Goal: Check status: Check status

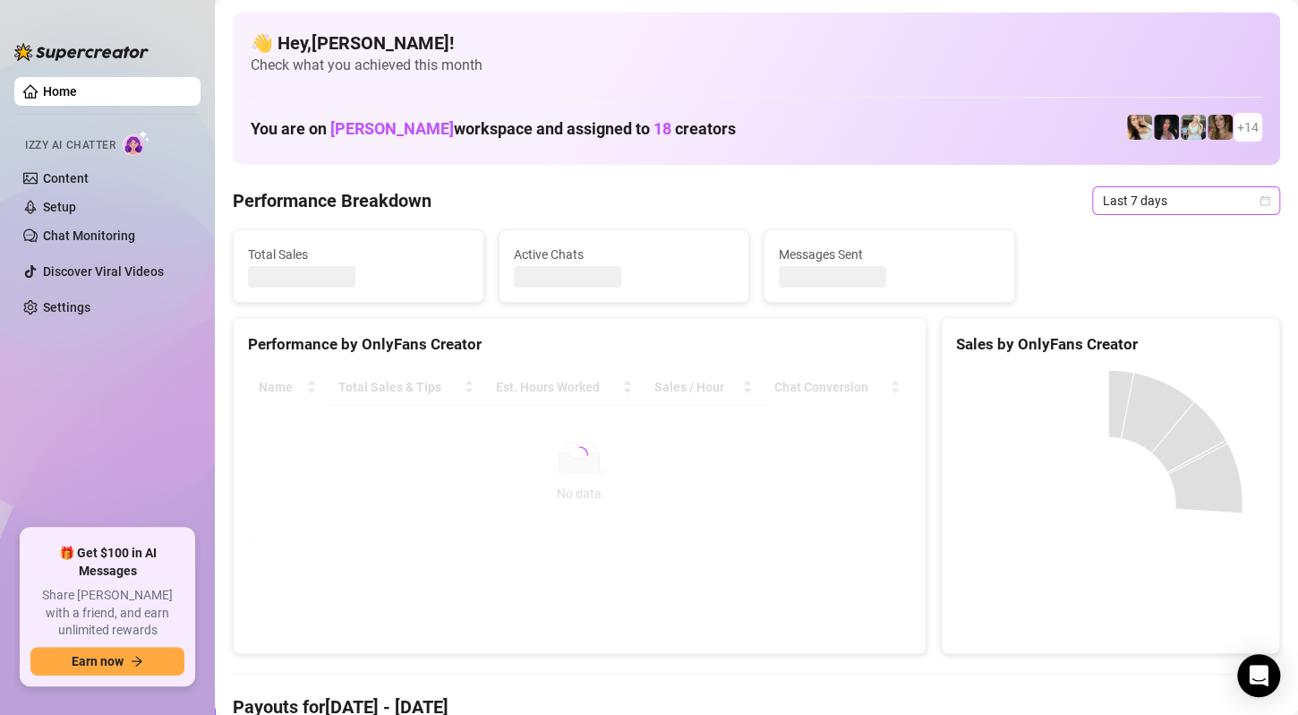
click at [1160, 206] on span "Last 7 days" at bounding box center [1186, 200] width 167 height 27
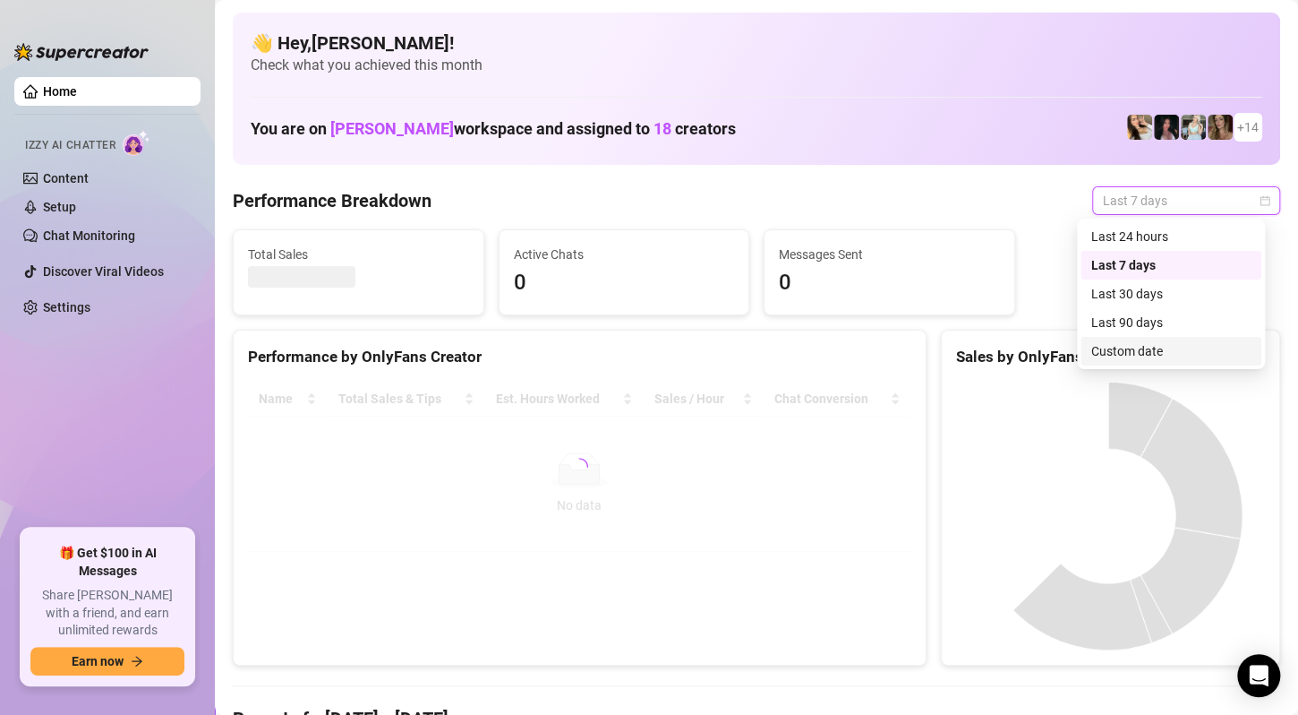
click at [1134, 347] on div "Custom date" at bounding box center [1170, 351] width 159 height 20
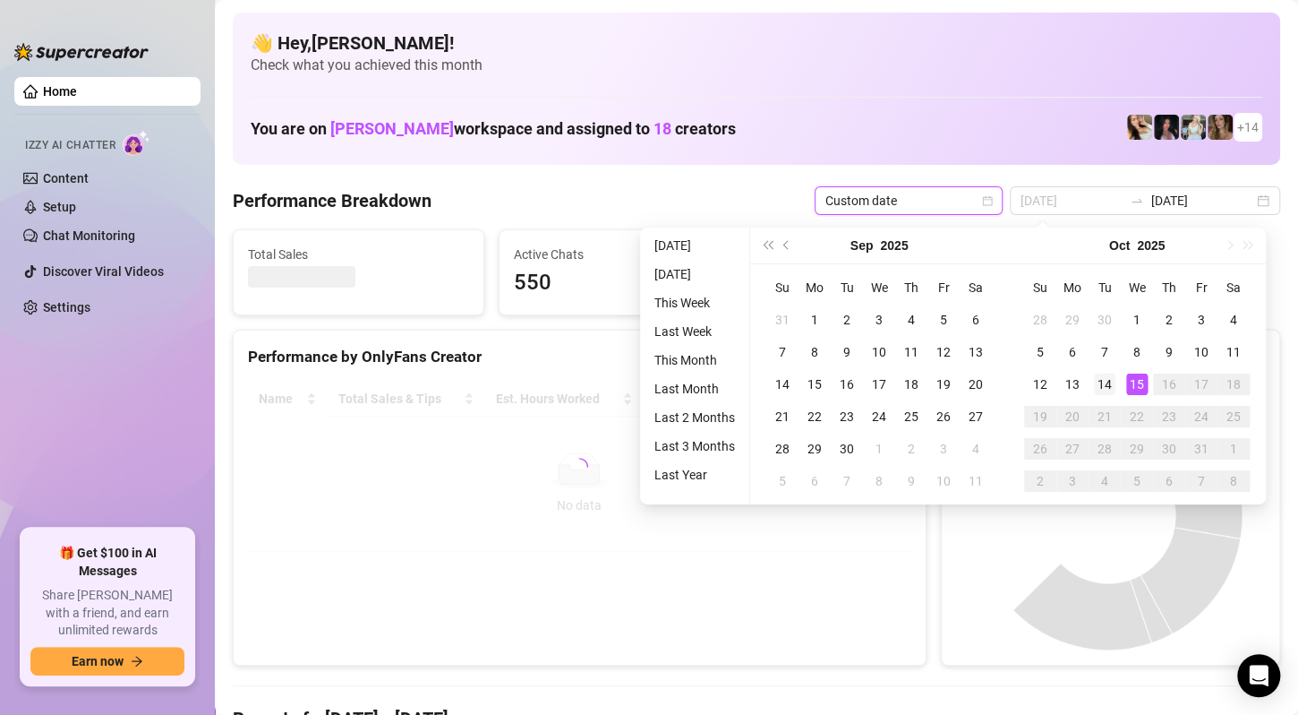
click at [1101, 383] on div "14" at bounding box center [1104, 383] width 21 height 21
click at [1134, 384] on div "15" at bounding box center [1136, 383] width 21 height 21
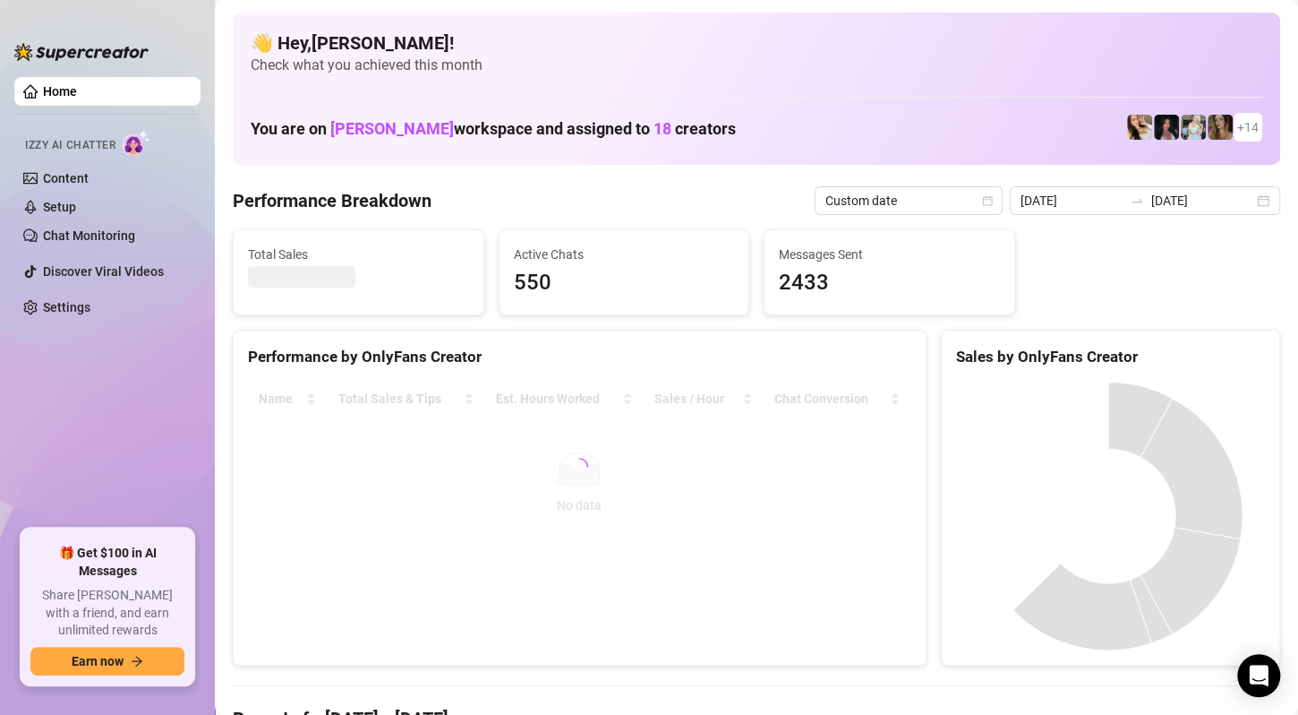
click at [1203, 210] on div "[DATE] [DATE]" at bounding box center [1145, 200] width 270 height 29
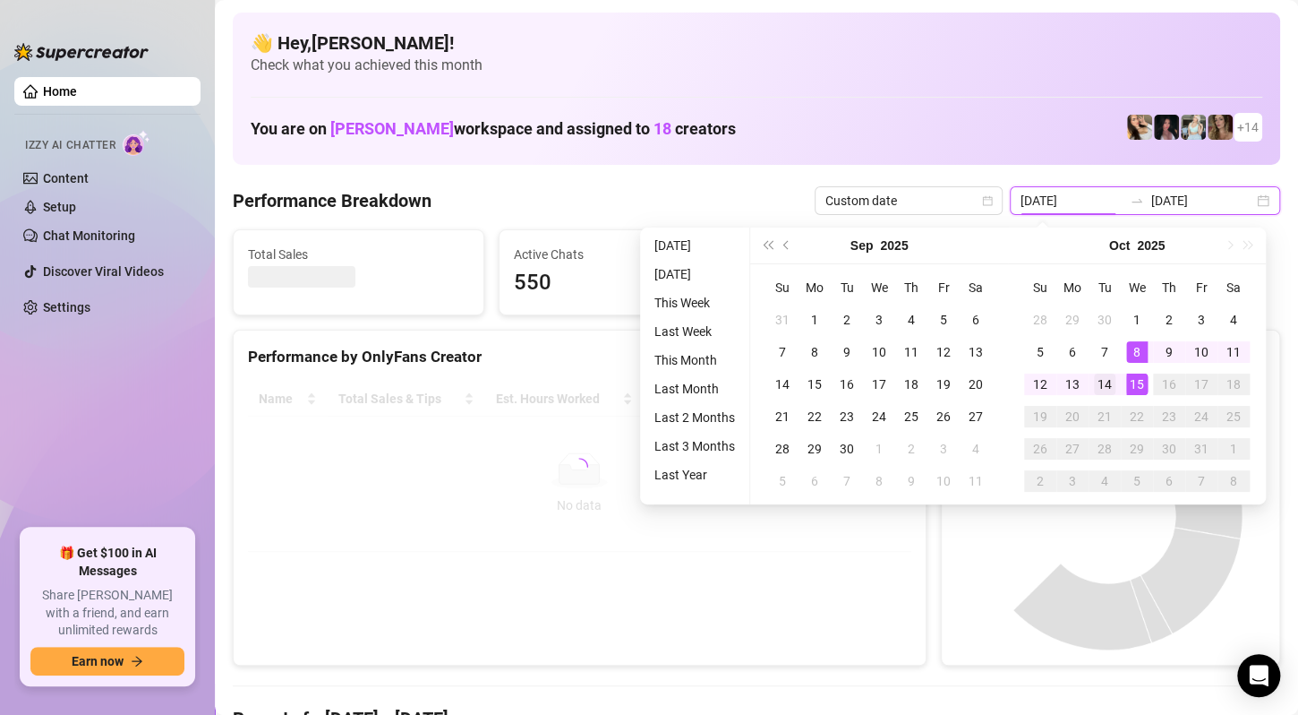
click at [1085, 198] on input "[DATE]" at bounding box center [1072, 201] width 102 height 20
type input "[DATE]"
click at [1102, 383] on div "14" at bounding box center [1104, 383] width 21 height 21
click at [1141, 386] on div "15" at bounding box center [1136, 383] width 21 height 21
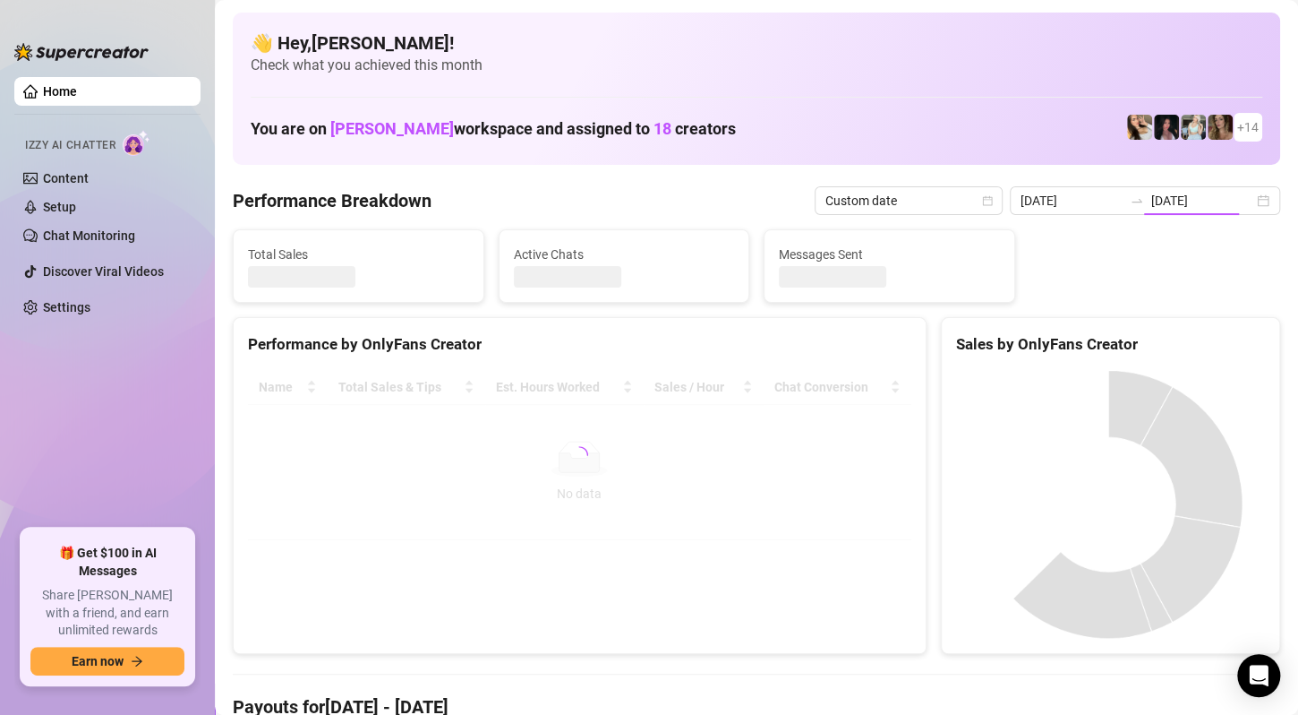
type input "[DATE]"
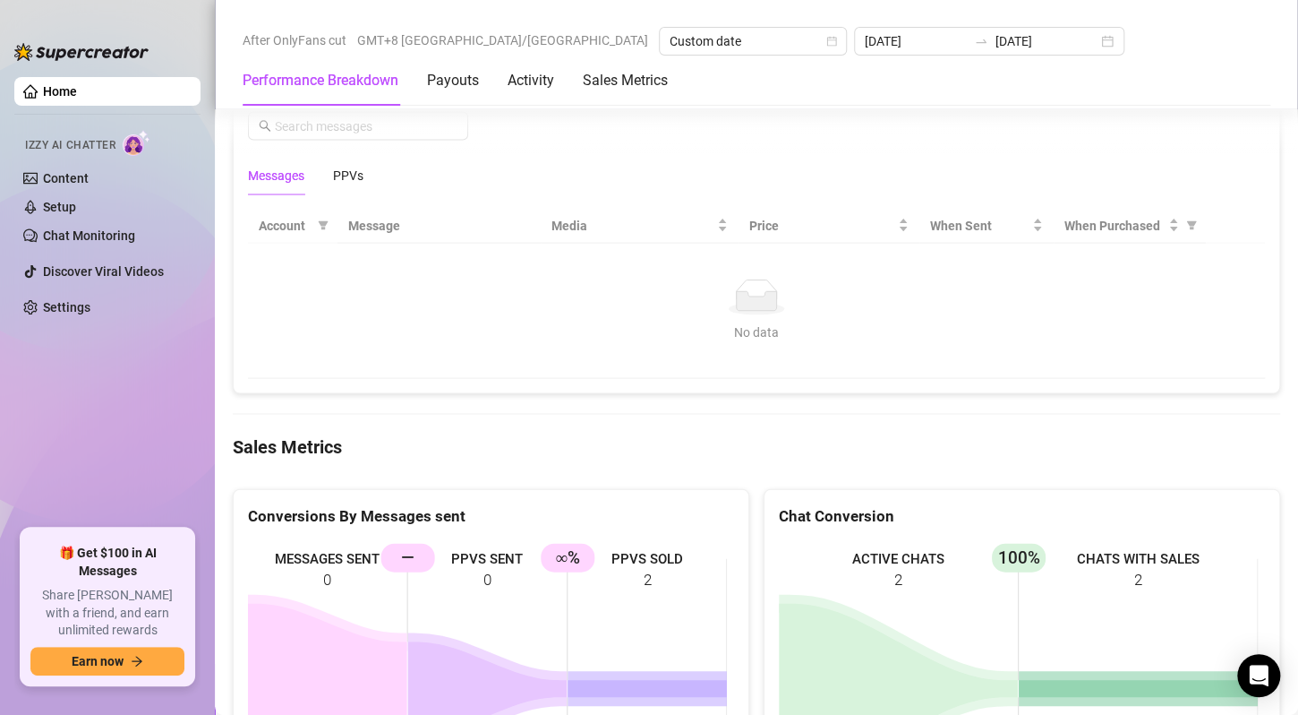
scroll to position [1522, 0]
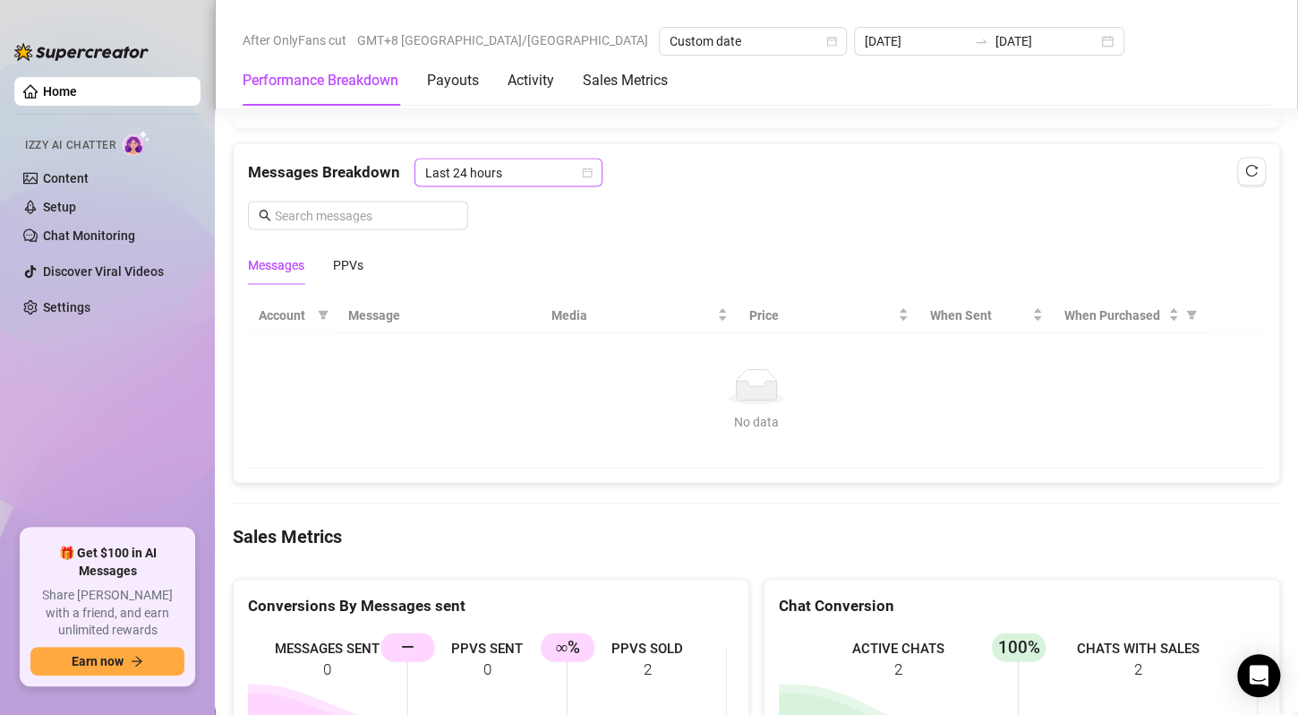
click at [554, 169] on span "Last 24 hours" at bounding box center [508, 171] width 167 height 27
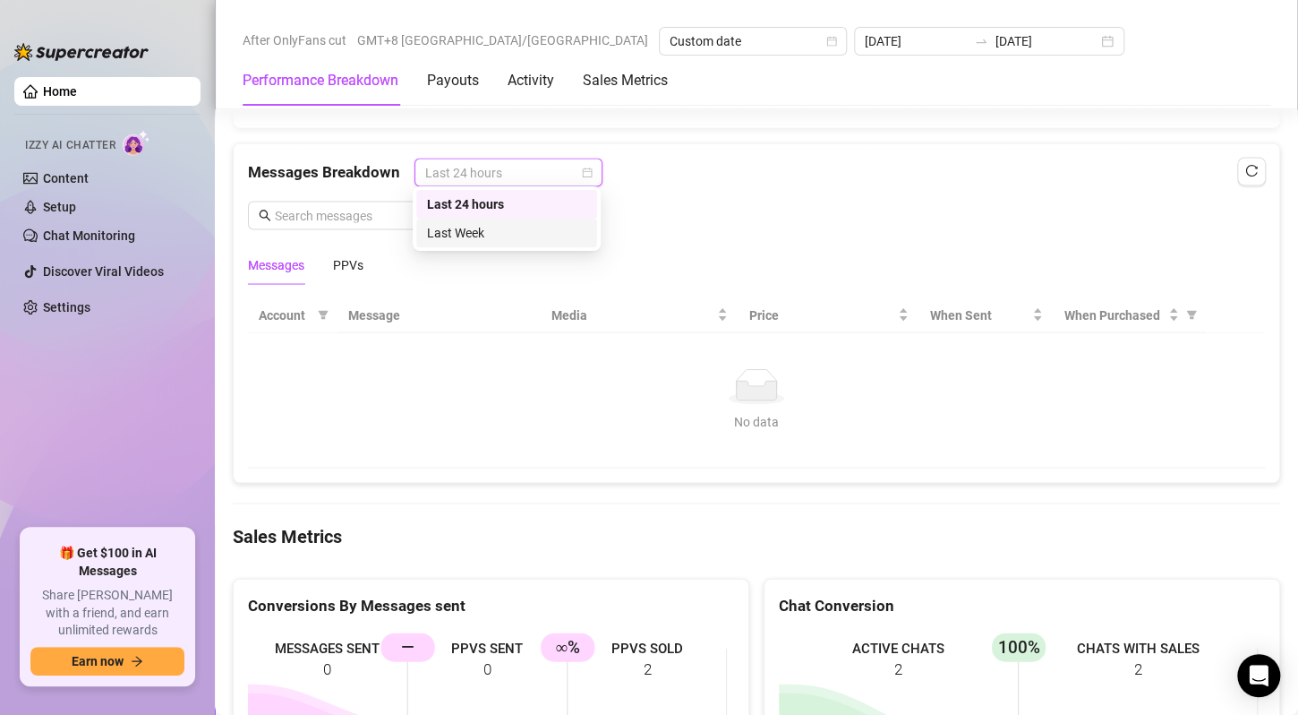
click at [520, 228] on div "Last Week" at bounding box center [506, 233] width 159 height 20
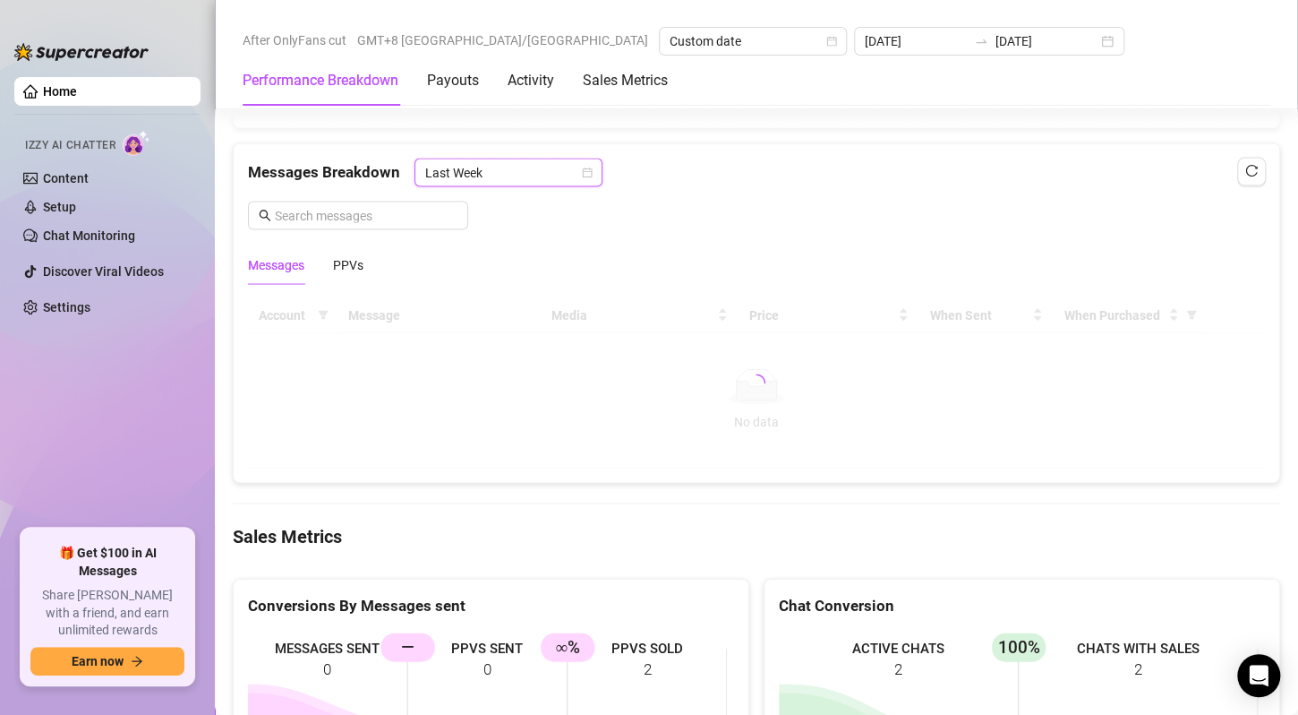
click at [698, 178] on div "Messages Breakdown Last Week Last Week" at bounding box center [756, 172] width 1017 height 29
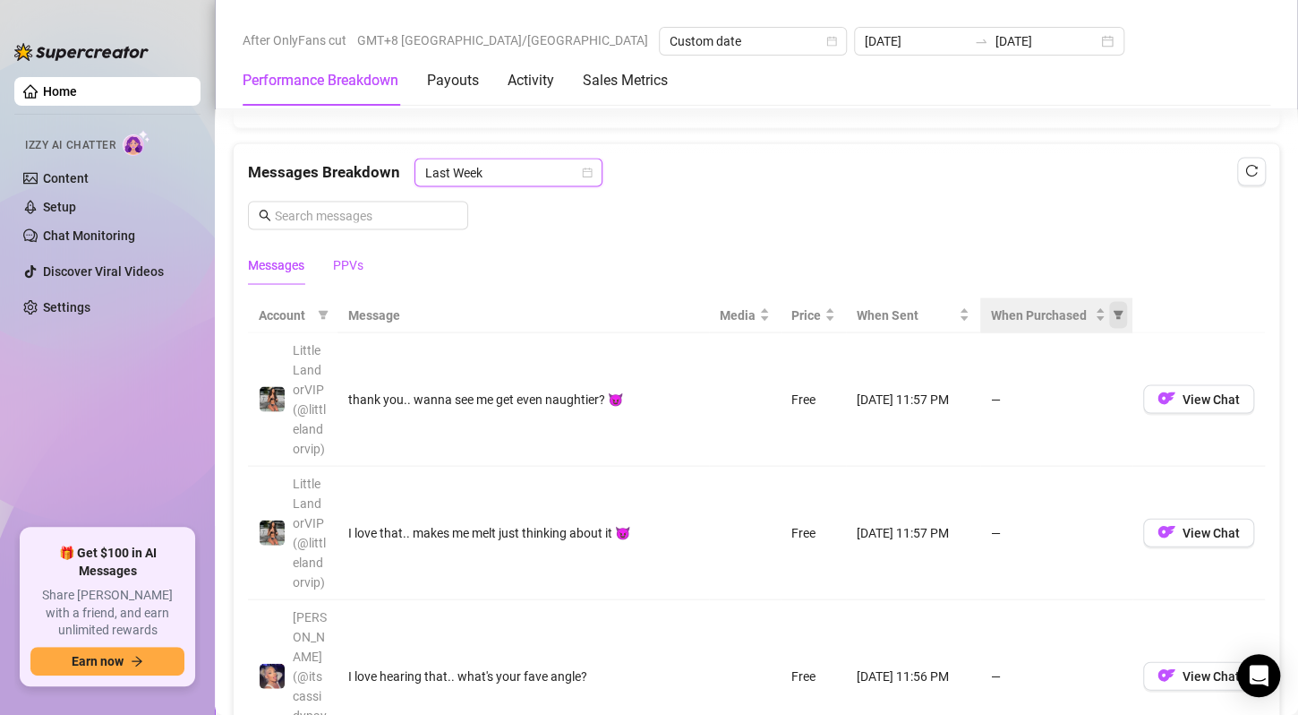
click at [347, 260] on div "PPVs" at bounding box center [348, 264] width 30 height 20
click at [1114, 310] on icon "filter" at bounding box center [1119, 314] width 10 height 9
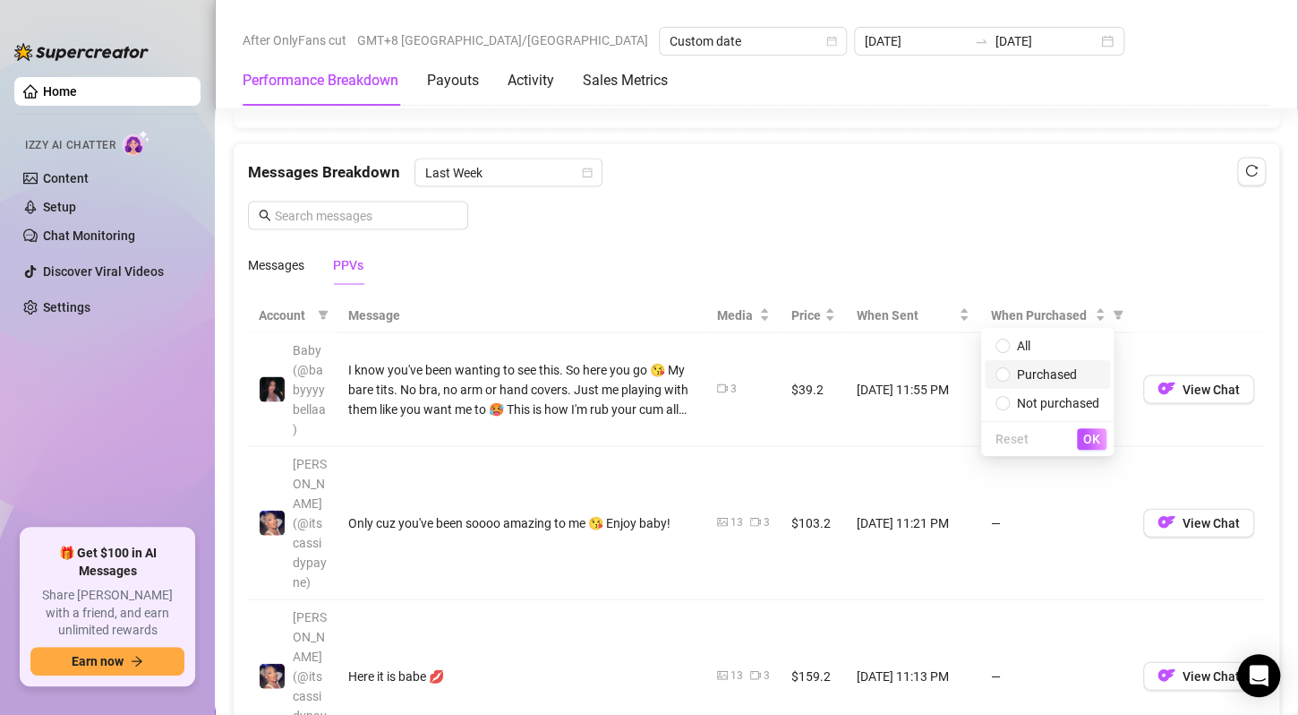
click at [1049, 374] on span "Purchased" at bounding box center [1047, 374] width 60 height 14
radio input "true"
click at [1086, 439] on span "OK" at bounding box center [1091, 439] width 17 height 14
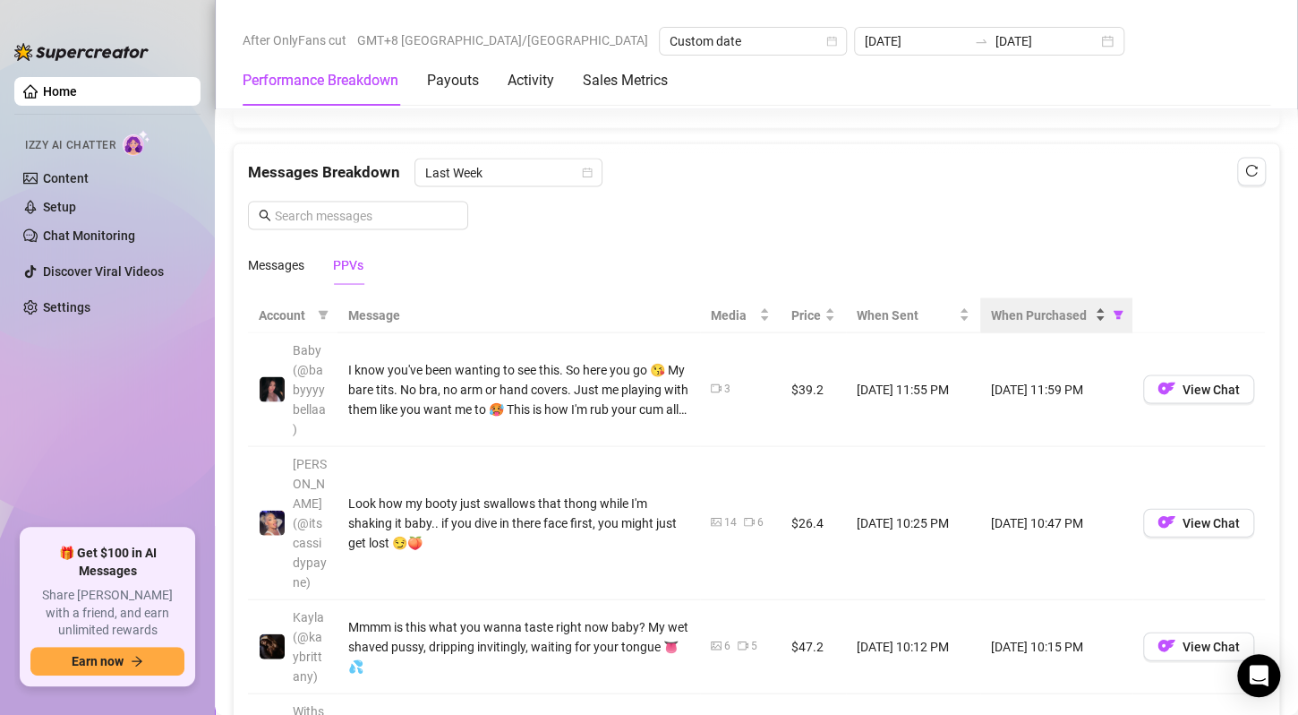
click at [1034, 308] on span "When Purchased" at bounding box center [1041, 314] width 100 height 20
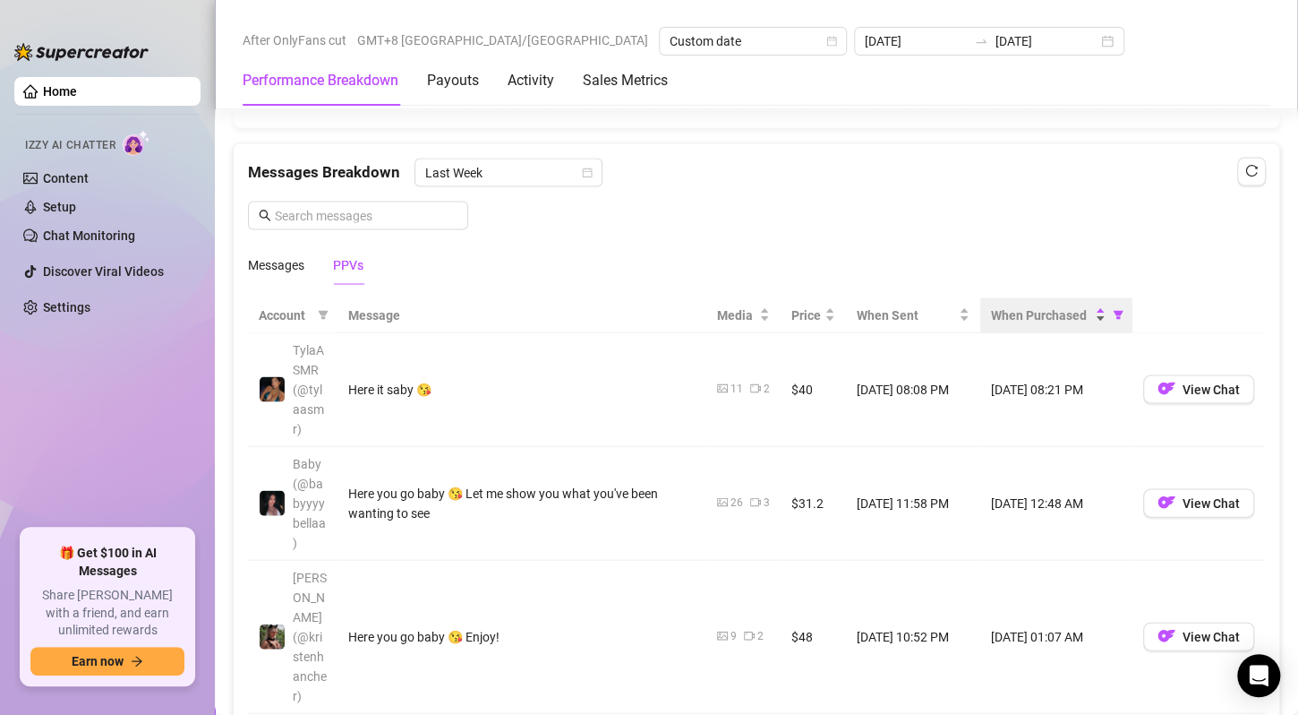
click at [1034, 308] on span "When Purchased" at bounding box center [1041, 314] width 100 height 20
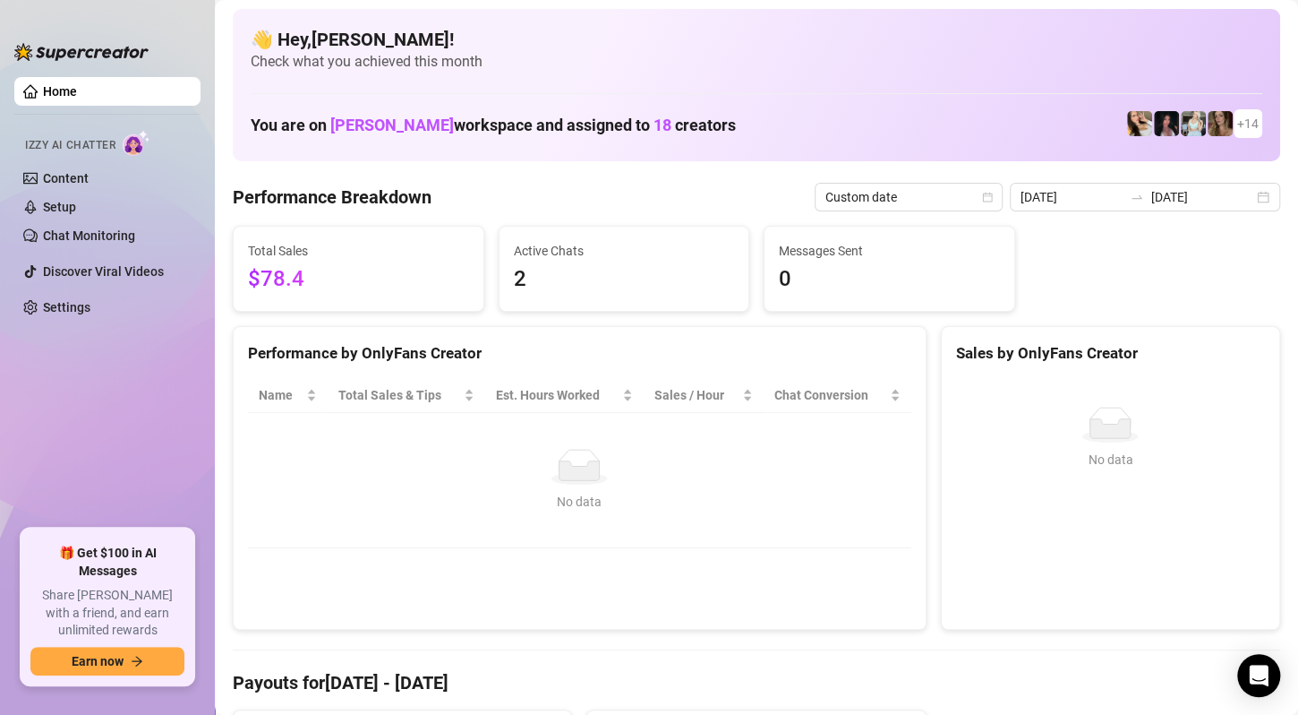
scroll to position [0, 0]
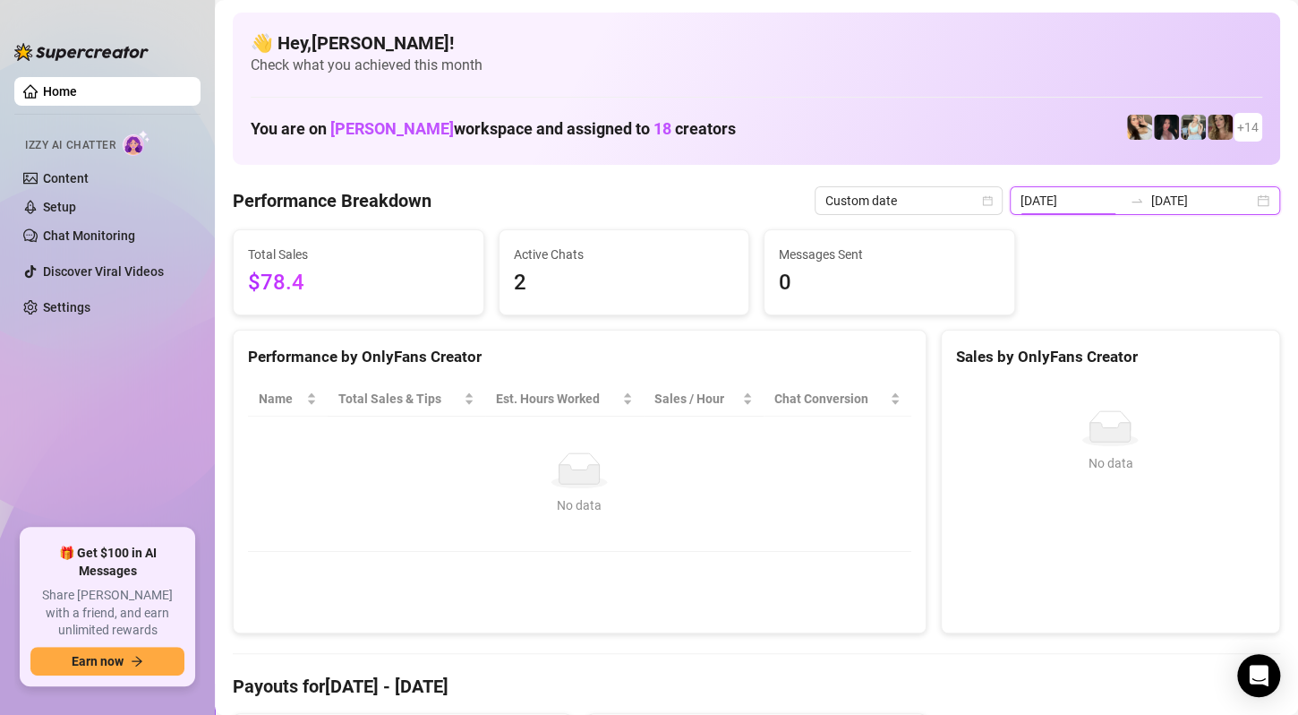
click at [1073, 209] on input "[DATE]" at bounding box center [1072, 201] width 102 height 20
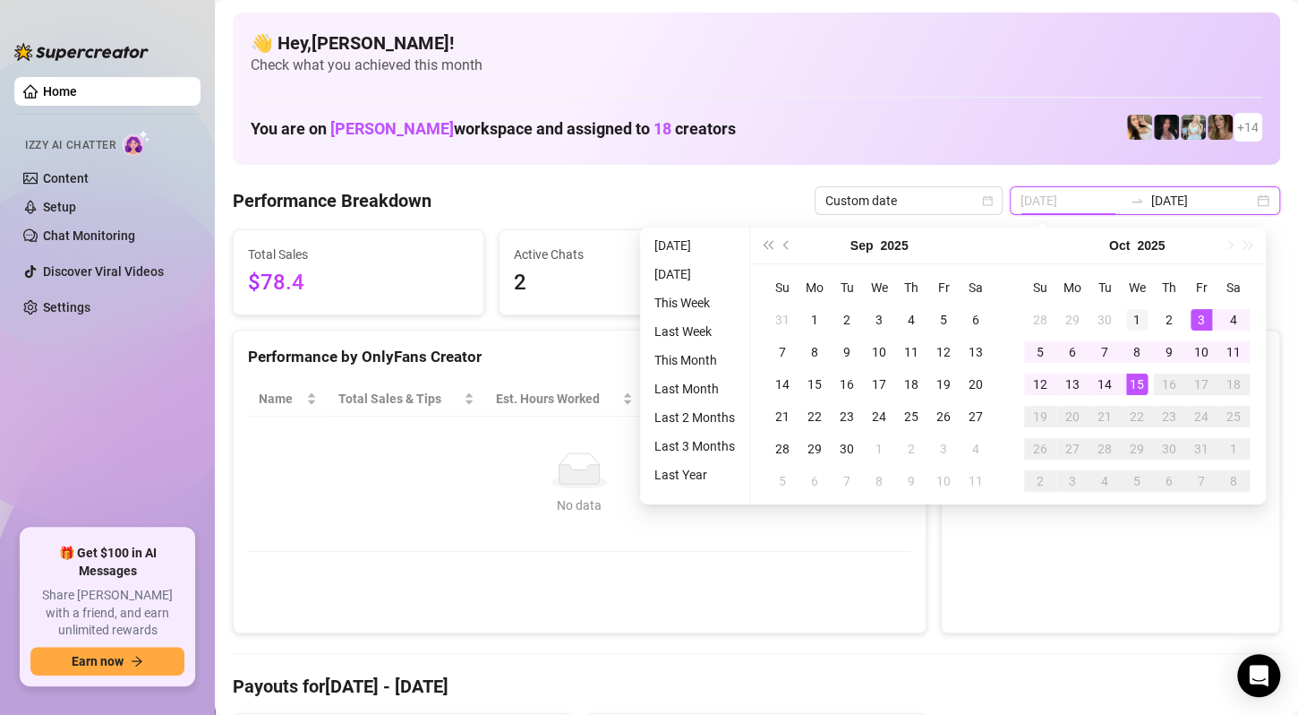
type input "[DATE]"
click at [1140, 320] on div "1" at bounding box center [1136, 319] width 21 height 21
type input "[DATE]"
click at [1109, 383] on div "14" at bounding box center [1104, 383] width 21 height 21
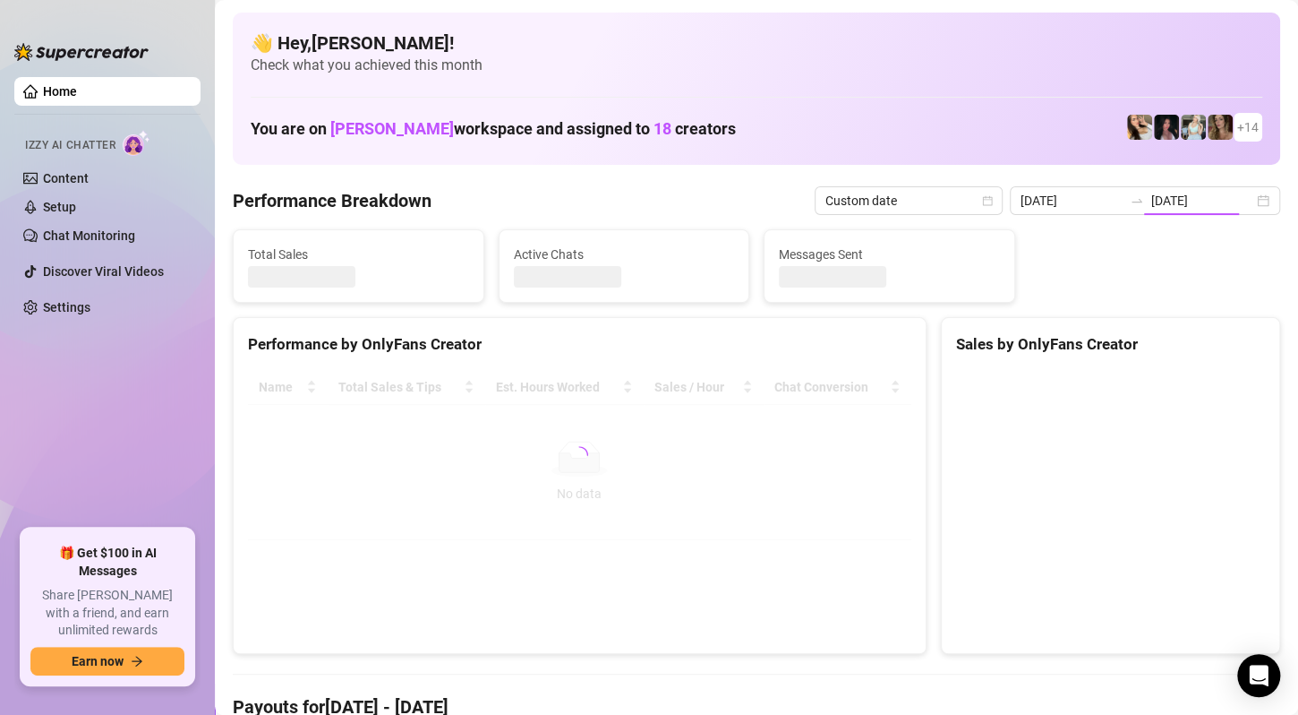
type input "[DATE]"
